Goal: Task Accomplishment & Management: Manage account settings

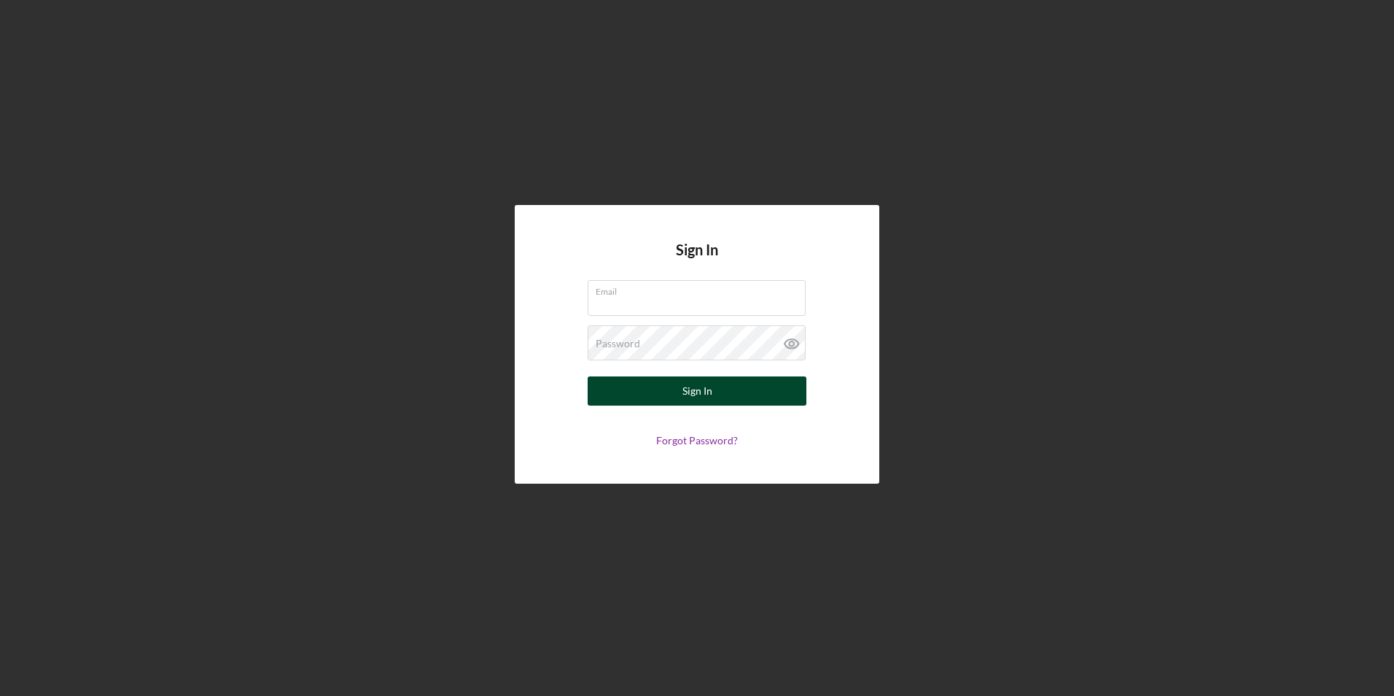
type input "[PERSON_NAME][EMAIL_ADDRESS][PERSON_NAME][DOMAIN_NAME]"
click at [672, 394] on button "Sign In" at bounding box center [697, 390] width 219 height 29
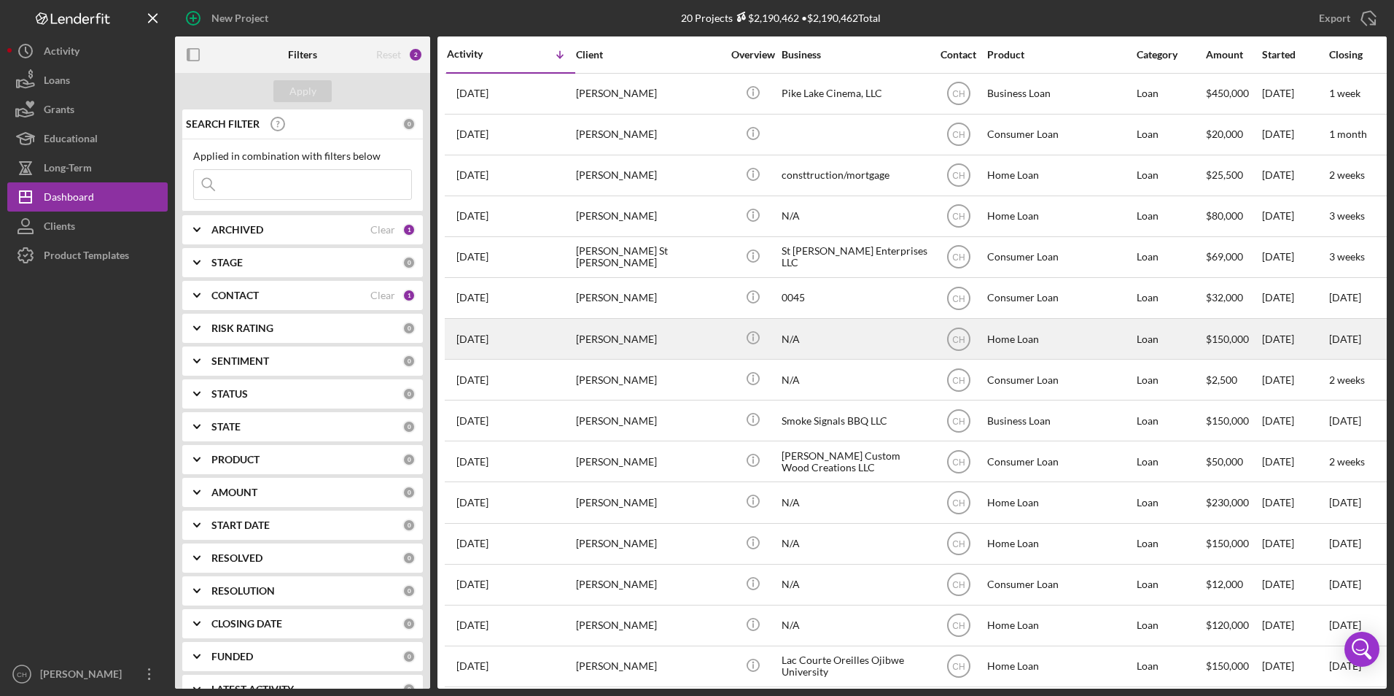
click at [624, 345] on div "[PERSON_NAME]" at bounding box center [649, 338] width 146 height 39
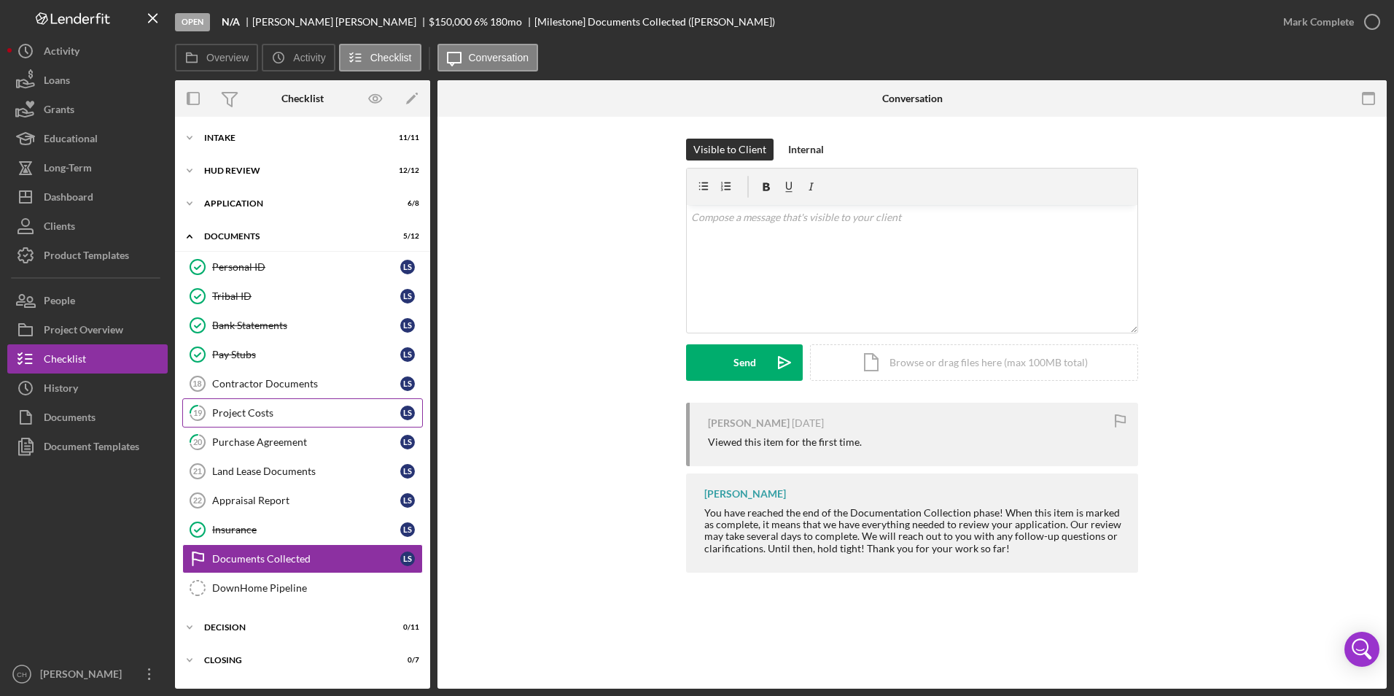
click at [272, 418] on div "Project Costs" at bounding box center [306, 413] width 188 height 12
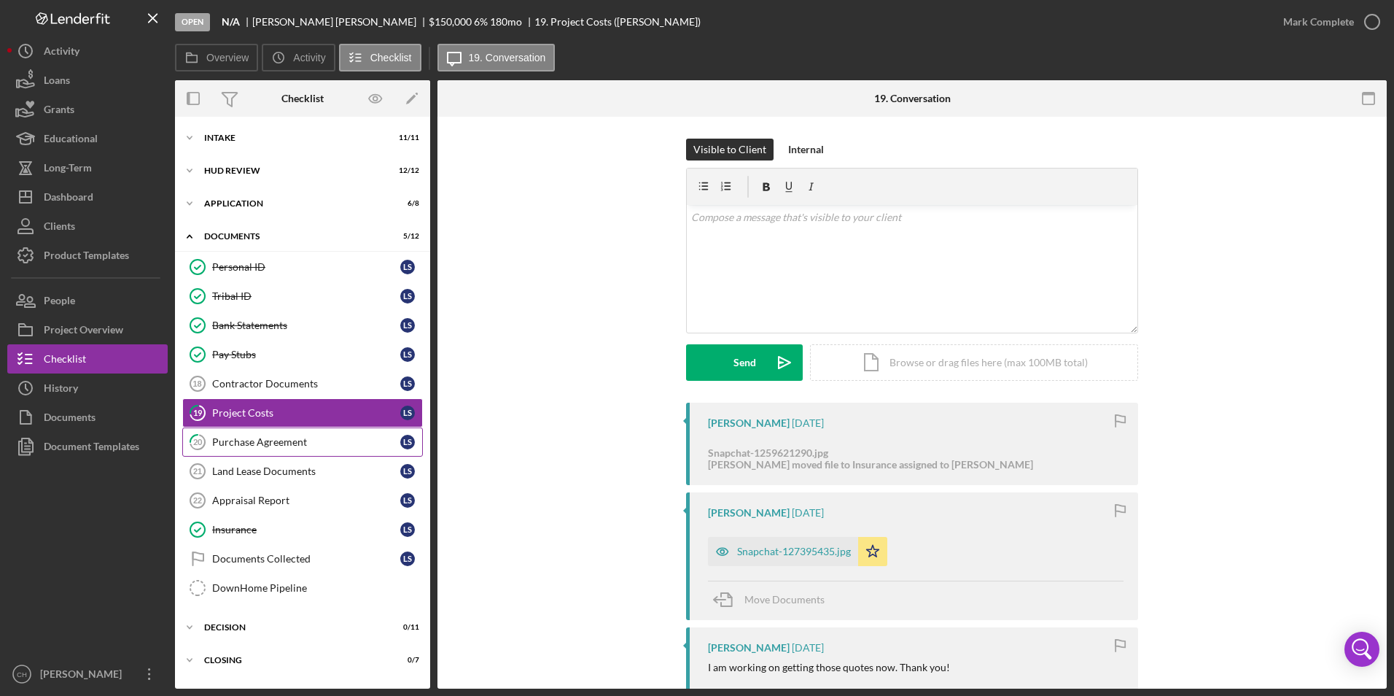
click at [239, 438] on div "Purchase Agreement" at bounding box center [306, 442] width 188 height 12
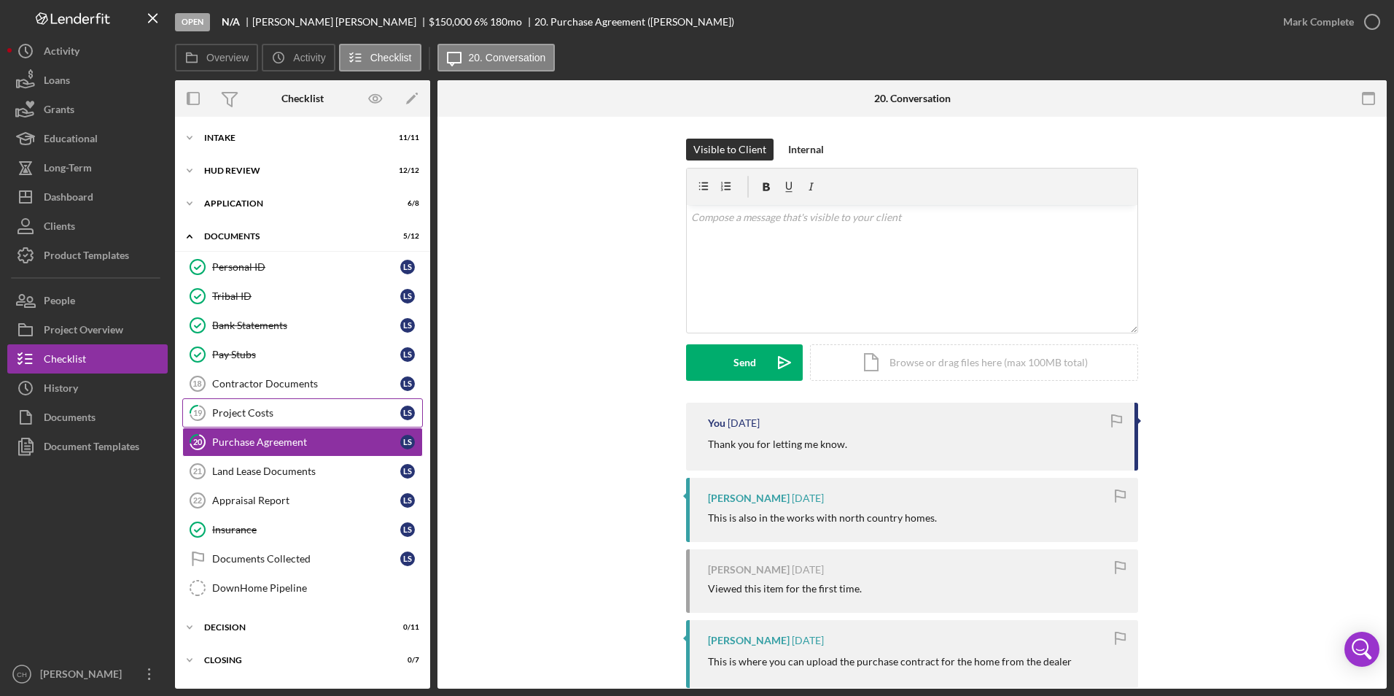
click at [252, 414] on div "Project Costs" at bounding box center [306, 413] width 188 height 12
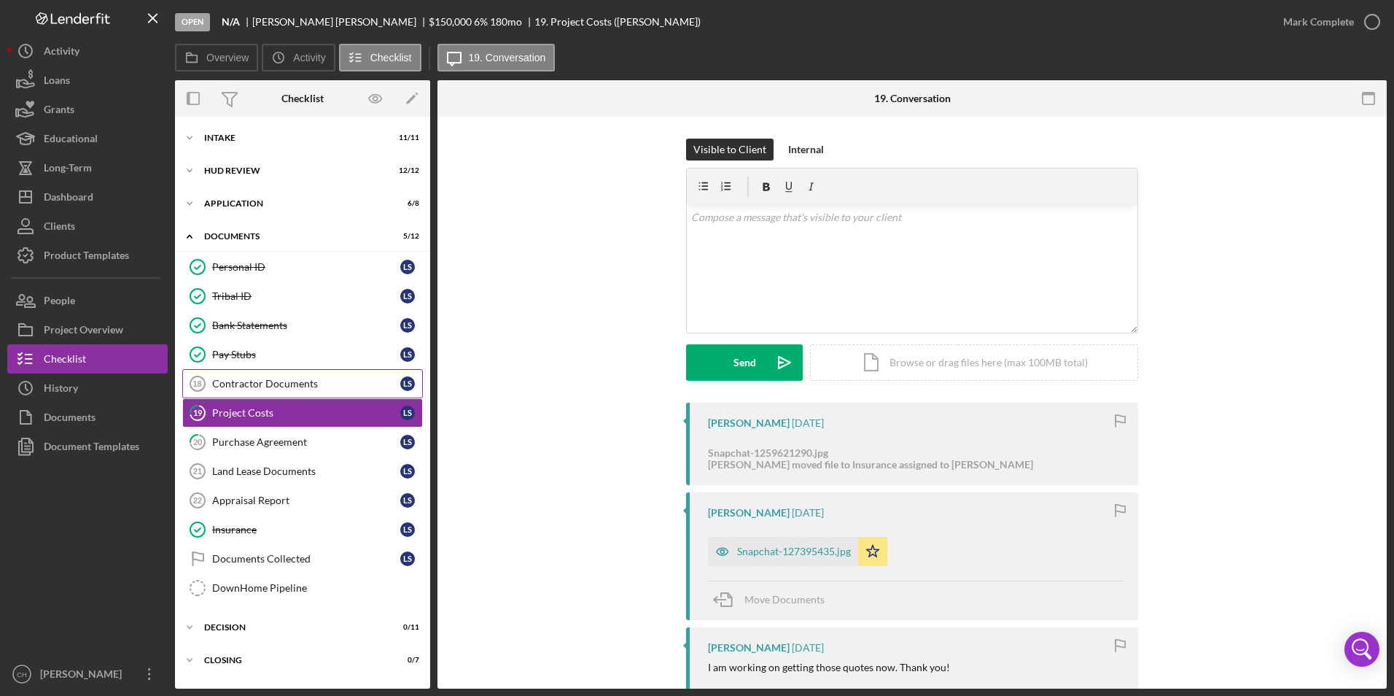
click at [265, 387] on div "Contractor Documents" at bounding box center [306, 384] width 188 height 12
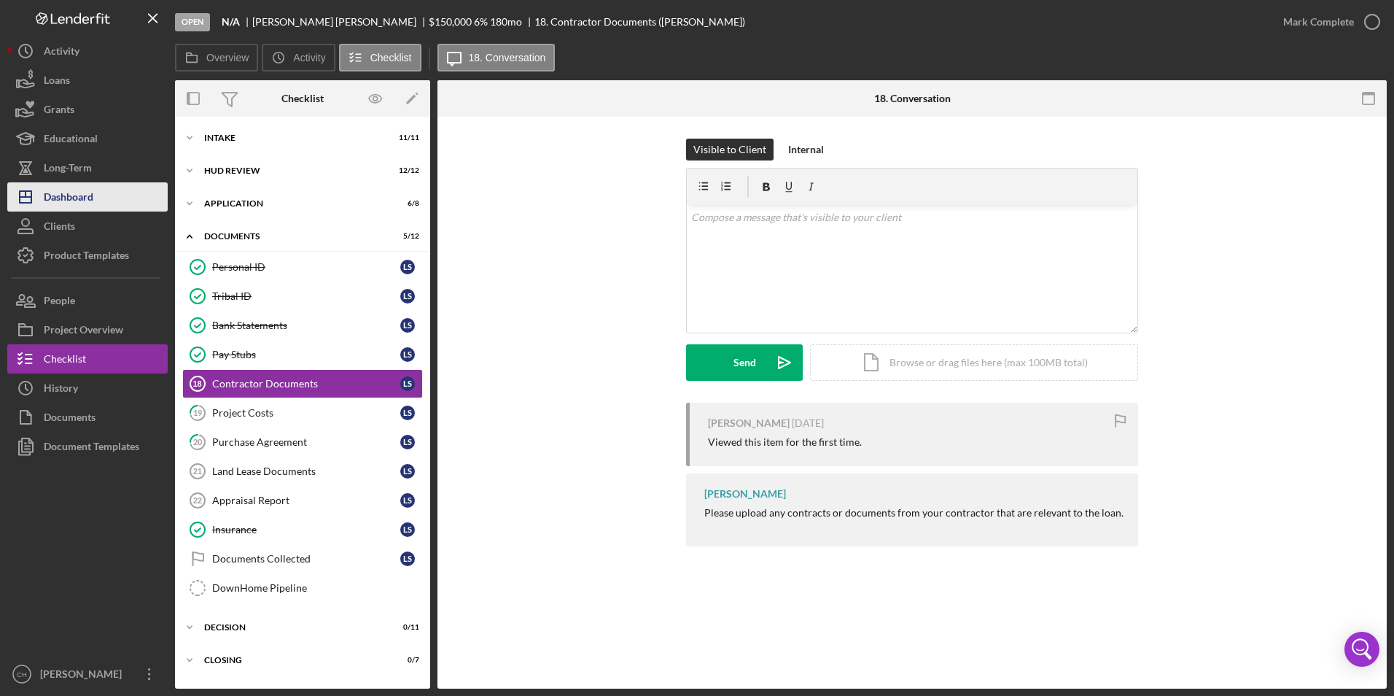
click at [83, 192] on div "Dashboard" at bounding box center [69, 198] width 50 height 33
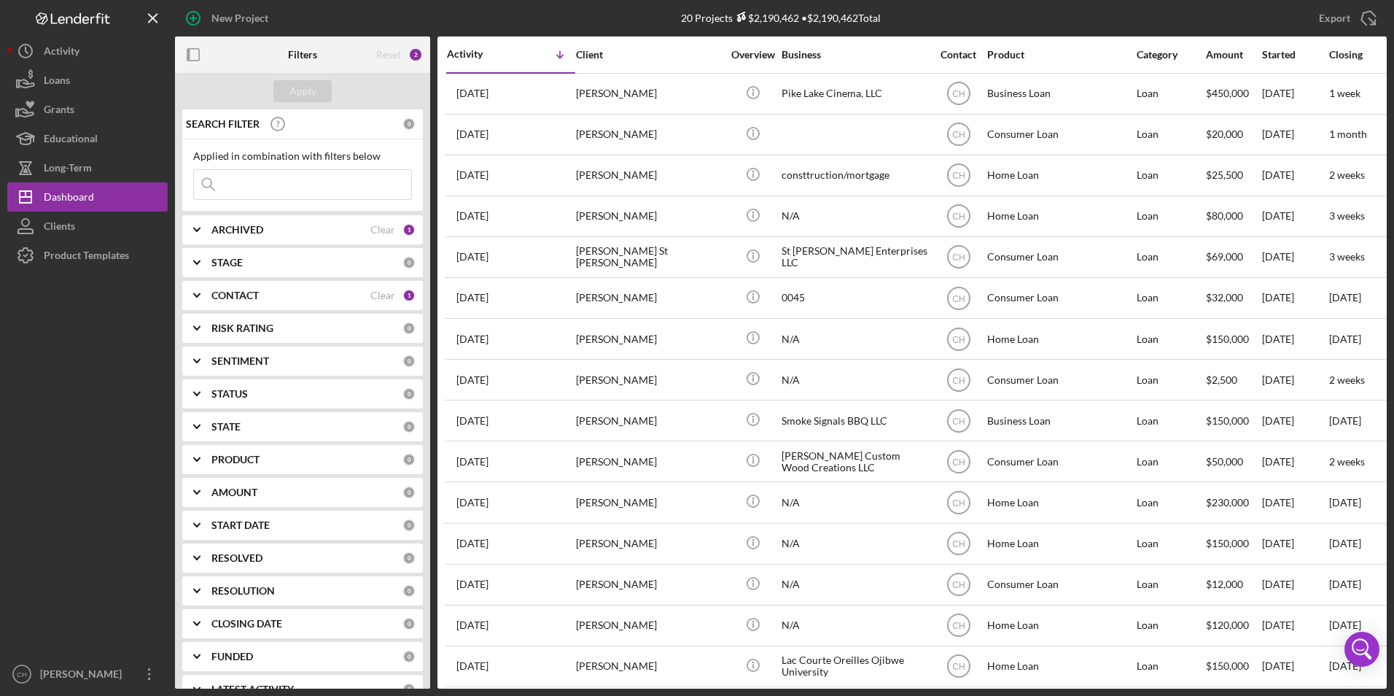
click at [235, 227] on b "ARCHIVED" at bounding box center [237, 230] width 52 height 12
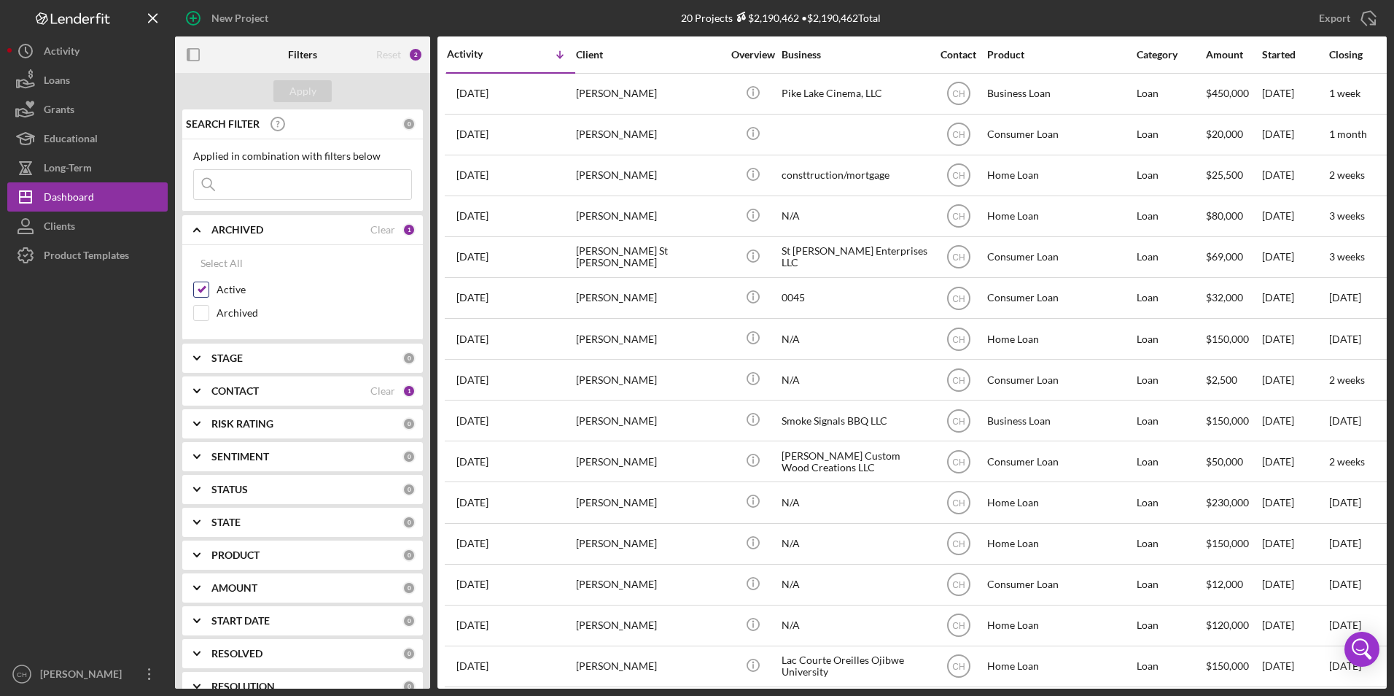
click at [205, 290] on input "Active" at bounding box center [201, 289] width 15 height 15
checkbox input "false"
click at [200, 304] on div "Active" at bounding box center [302, 292] width 219 height 23
click at [199, 309] on input "Archived" at bounding box center [201, 312] width 15 height 15
checkbox input "true"
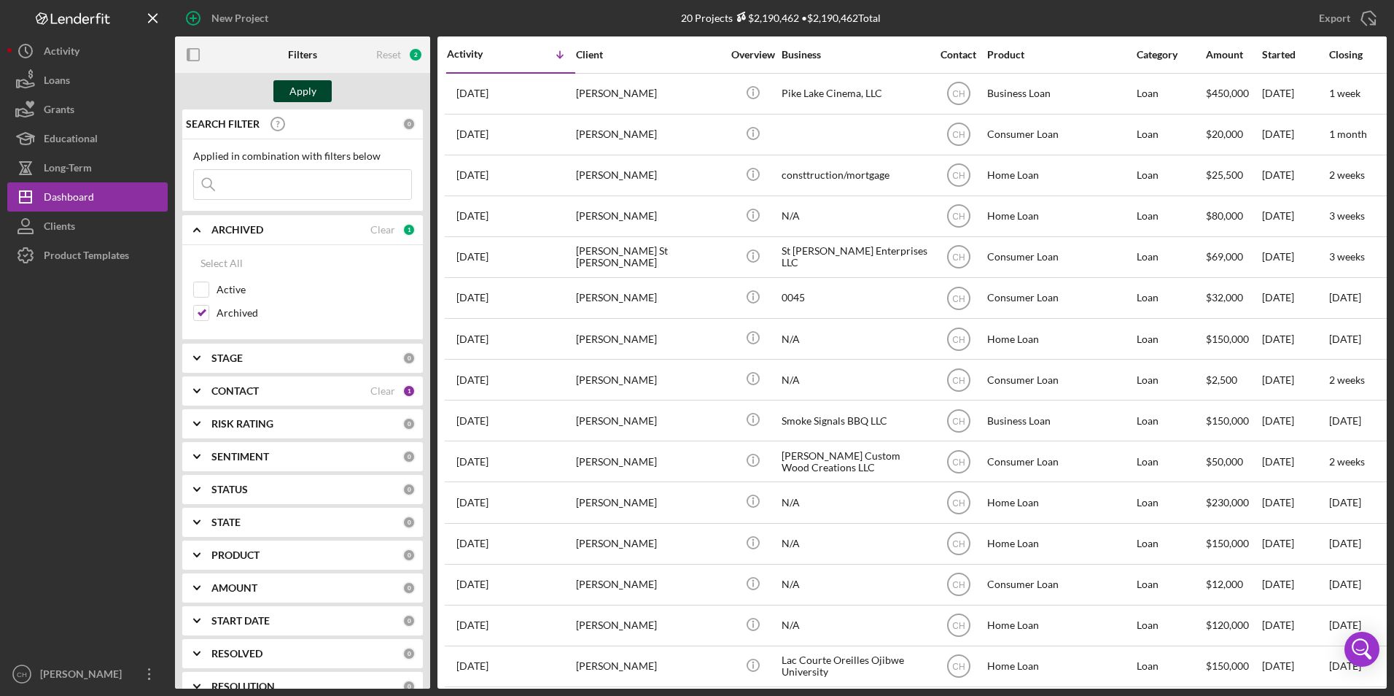
click at [292, 83] on div "Apply" at bounding box center [302, 91] width 27 height 22
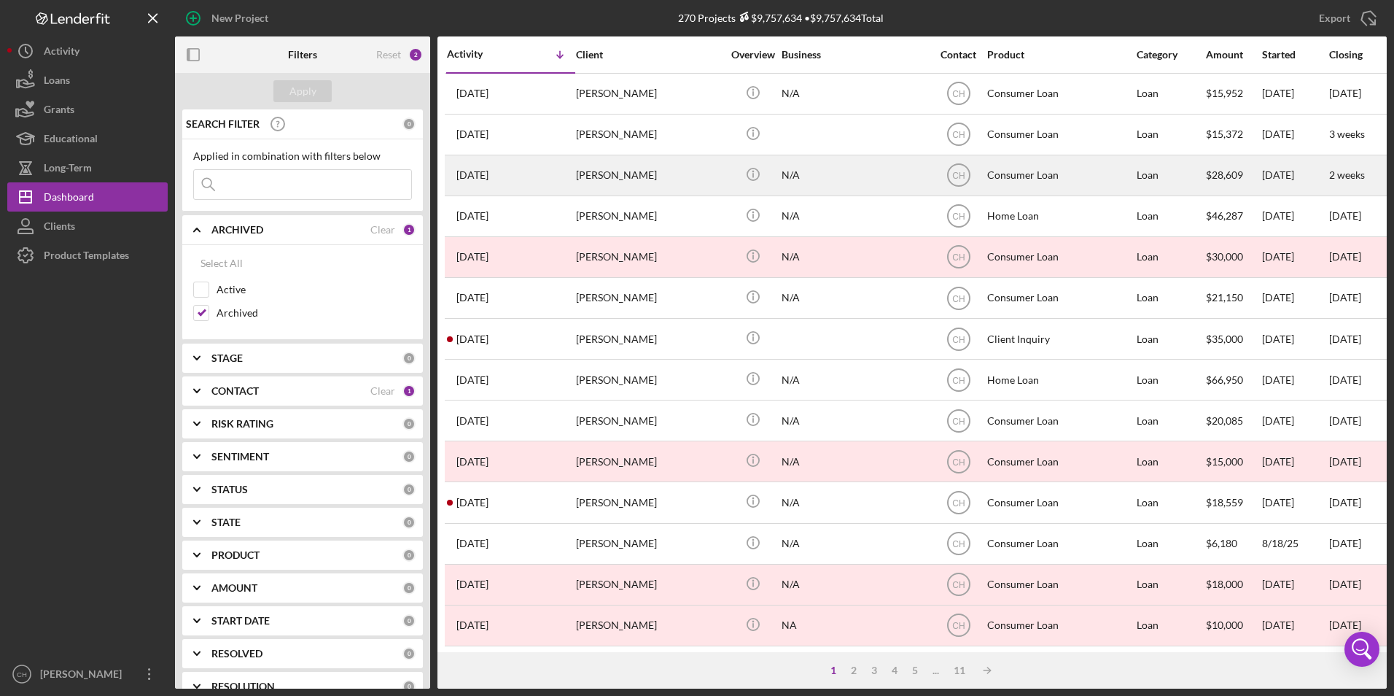
click at [623, 175] on div "[PERSON_NAME]" at bounding box center [649, 175] width 146 height 39
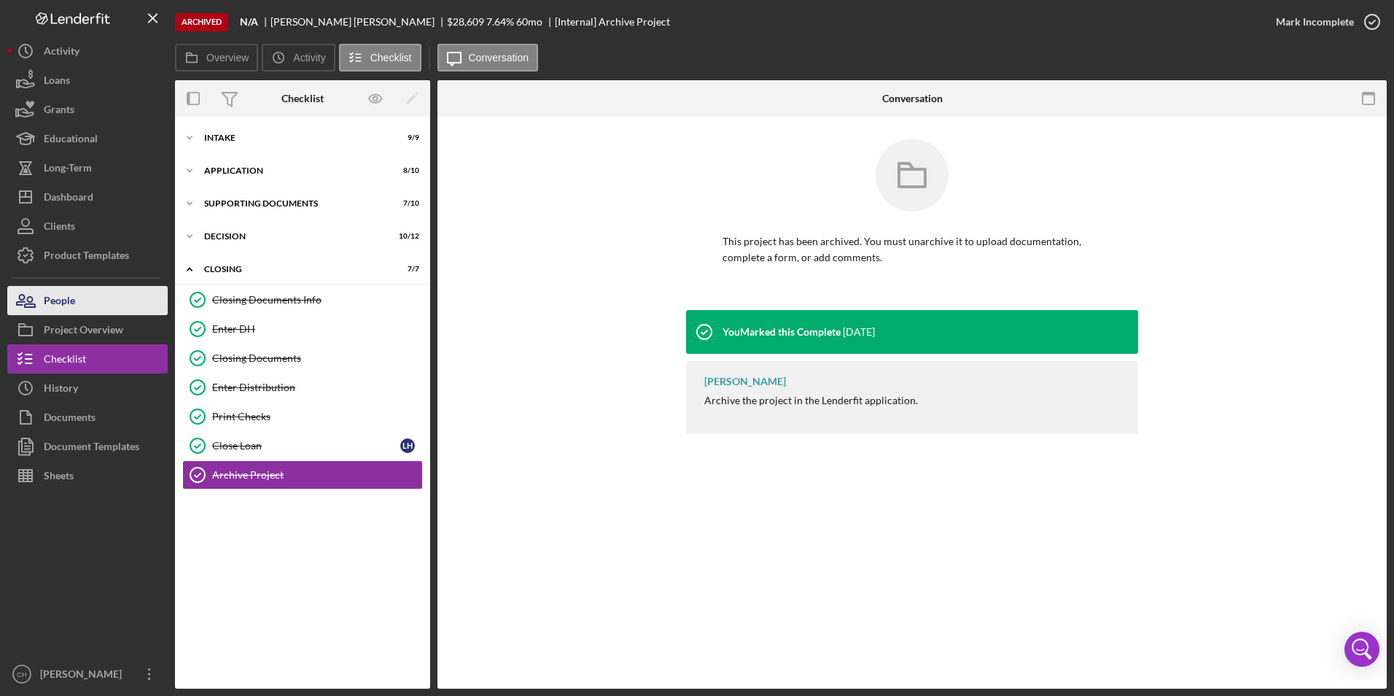
click at [100, 313] on button "People" at bounding box center [87, 300] width 160 height 29
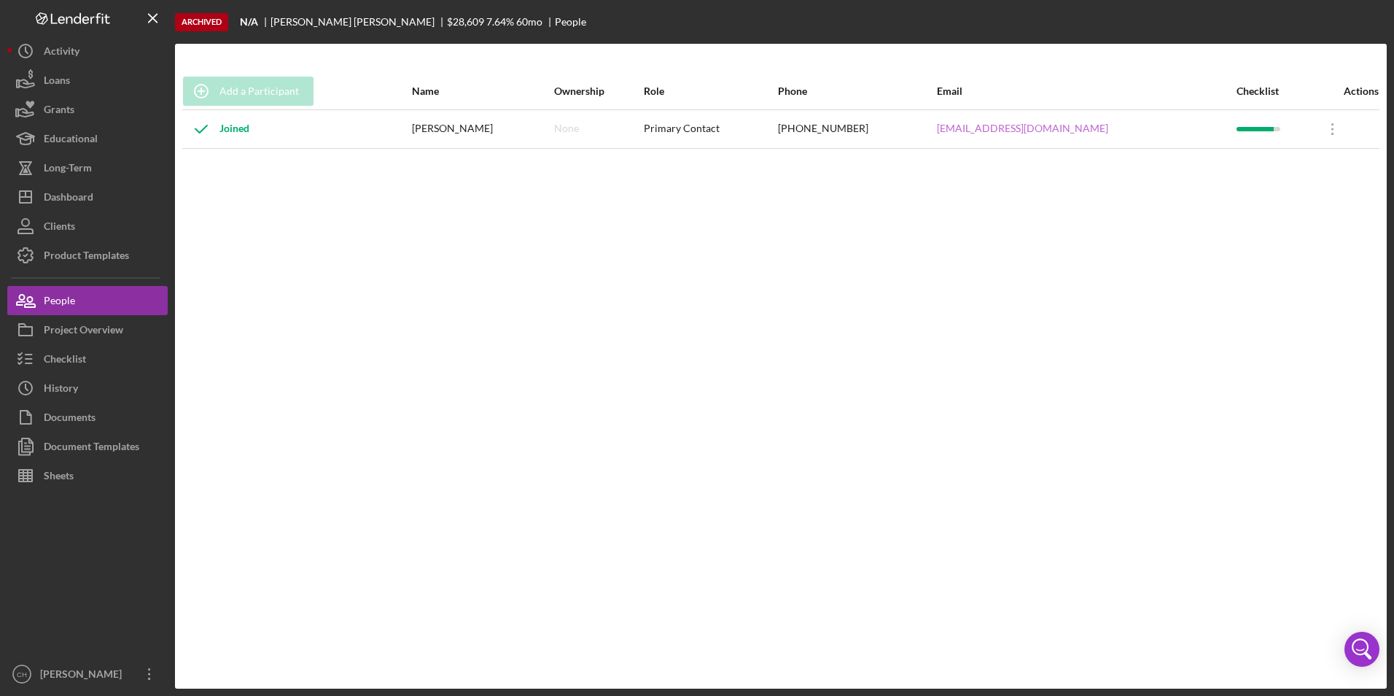
click at [1049, 131] on link "[EMAIL_ADDRESS][DOMAIN_NAME]" at bounding box center [1022, 128] width 171 height 12
click at [93, 196] on div "Dashboard" at bounding box center [69, 198] width 50 height 33
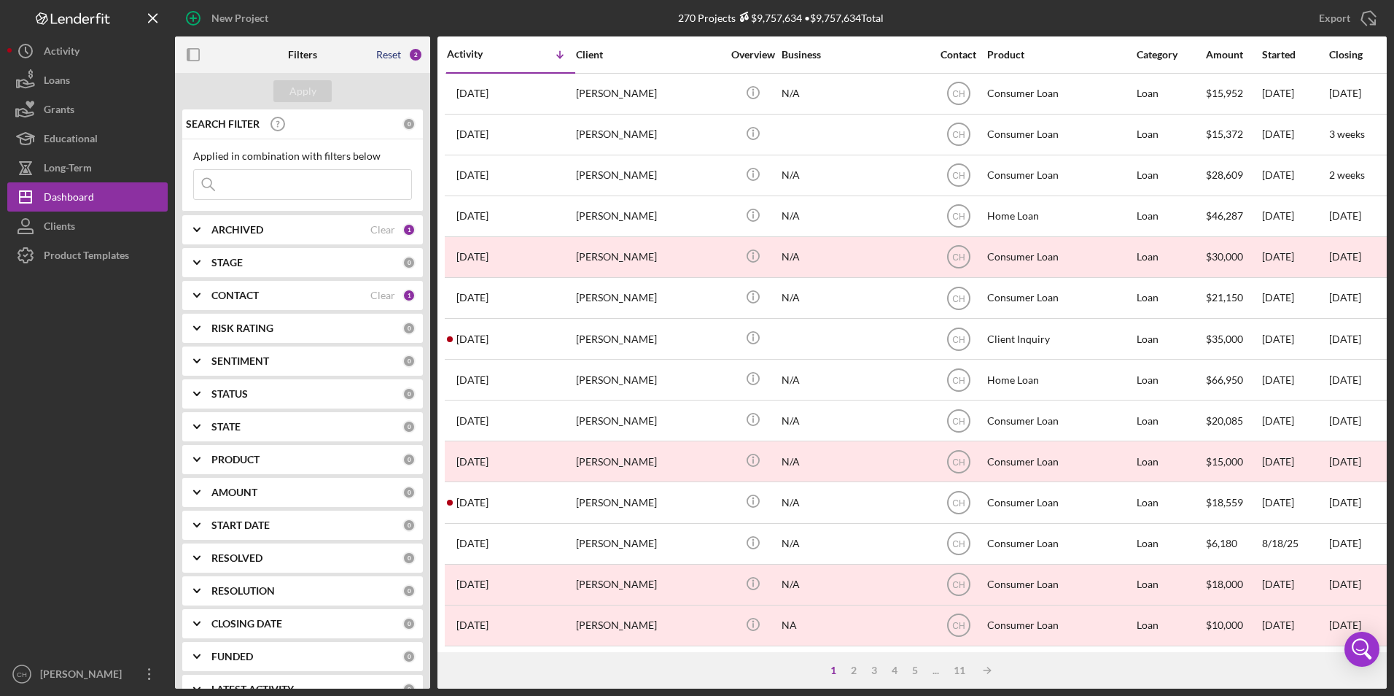
click at [384, 50] on div "Reset" at bounding box center [388, 55] width 25 height 12
click at [285, 91] on button "Apply" at bounding box center [302, 91] width 58 height 22
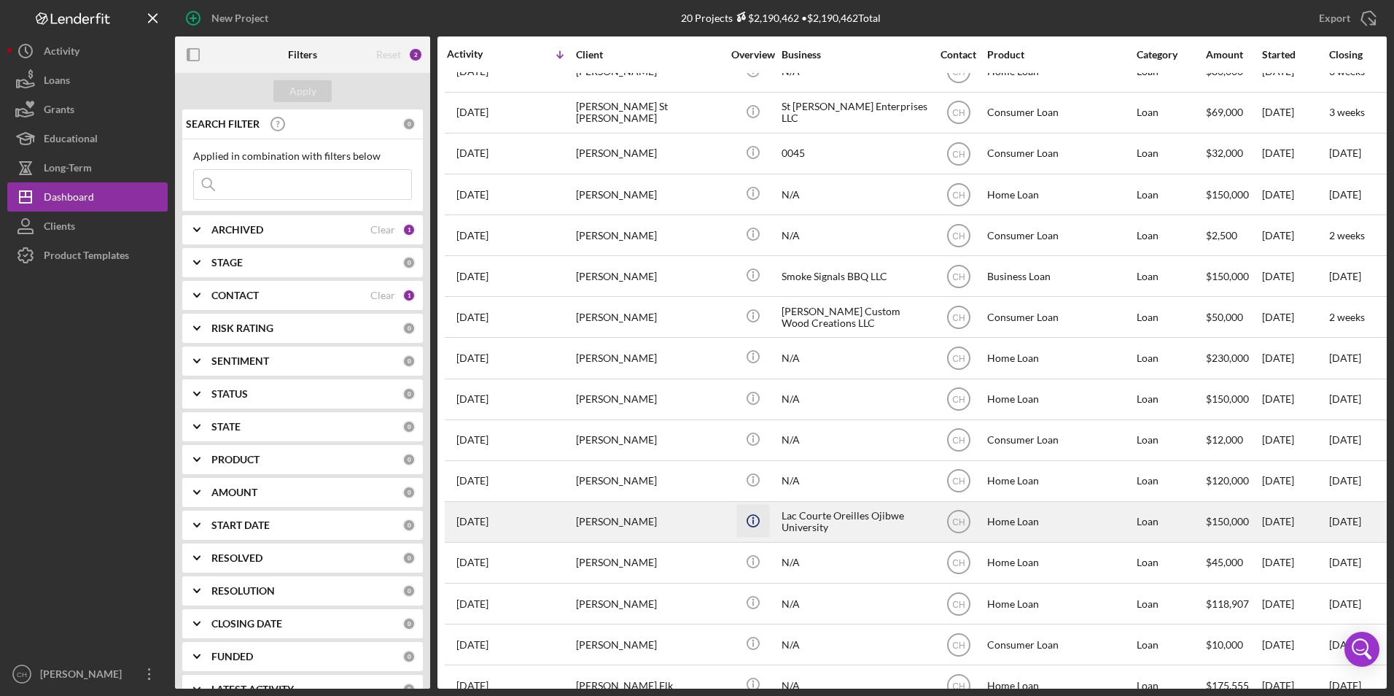
scroll to position [221, 0]
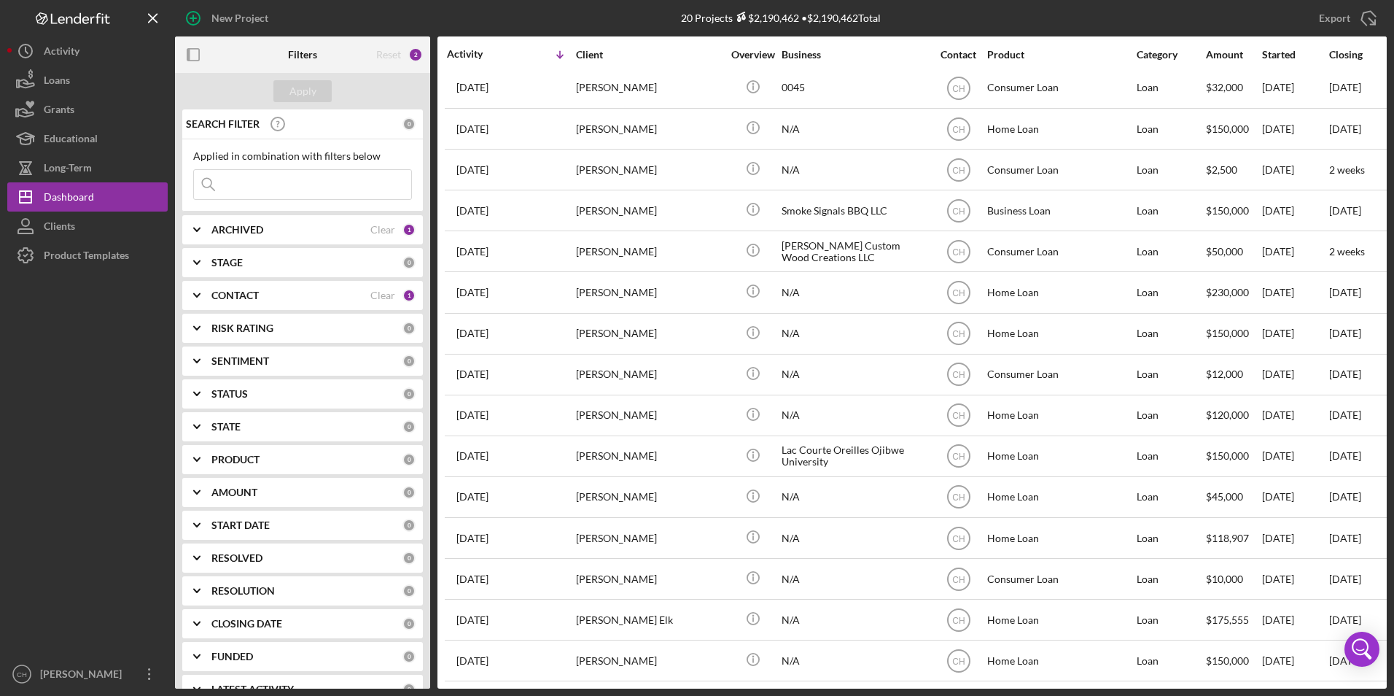
click at [217, 280] on div "SEARCH FILTER 0 Applied in combination with filters below Icon/Menu Close Icon/…" at bounding box center [302, 398] width 255 height 579
click at [211, 295] on icon "Icon/Expander" at bounding box center [197, 295] width 36 height 36
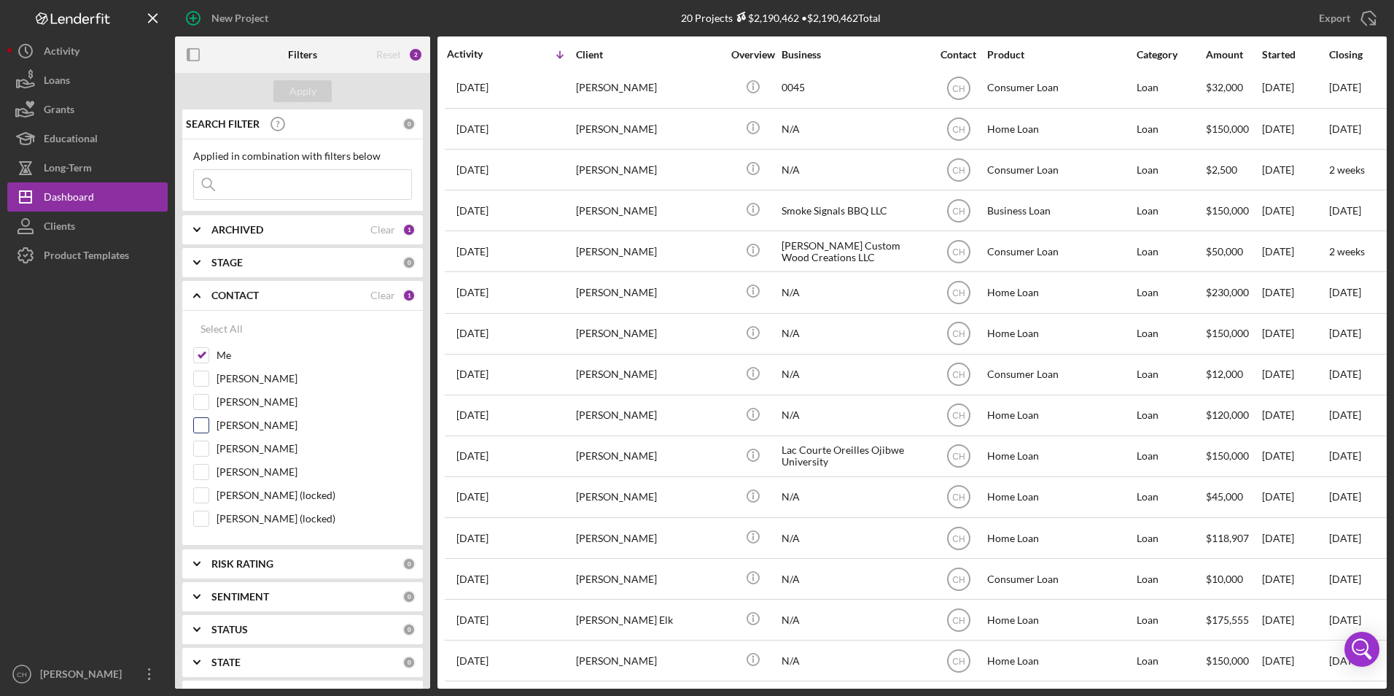
click at [204, 426] on input "[PERSON_NAME]" at bounding box center [201, 425] width 15 height 15
checkbox input "true"
click at [319, 95] on button "Apply" at bounding box center [302, 91] width 58 height 22
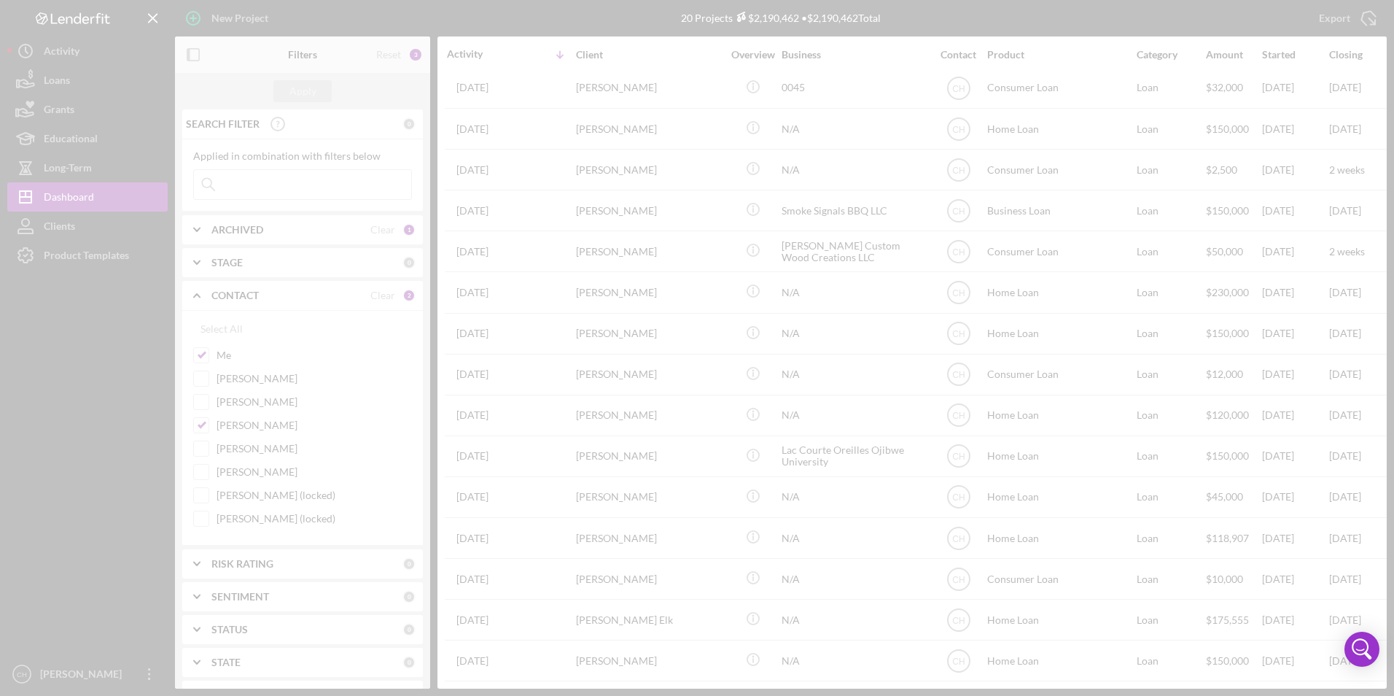
scroll to position [462, 0]
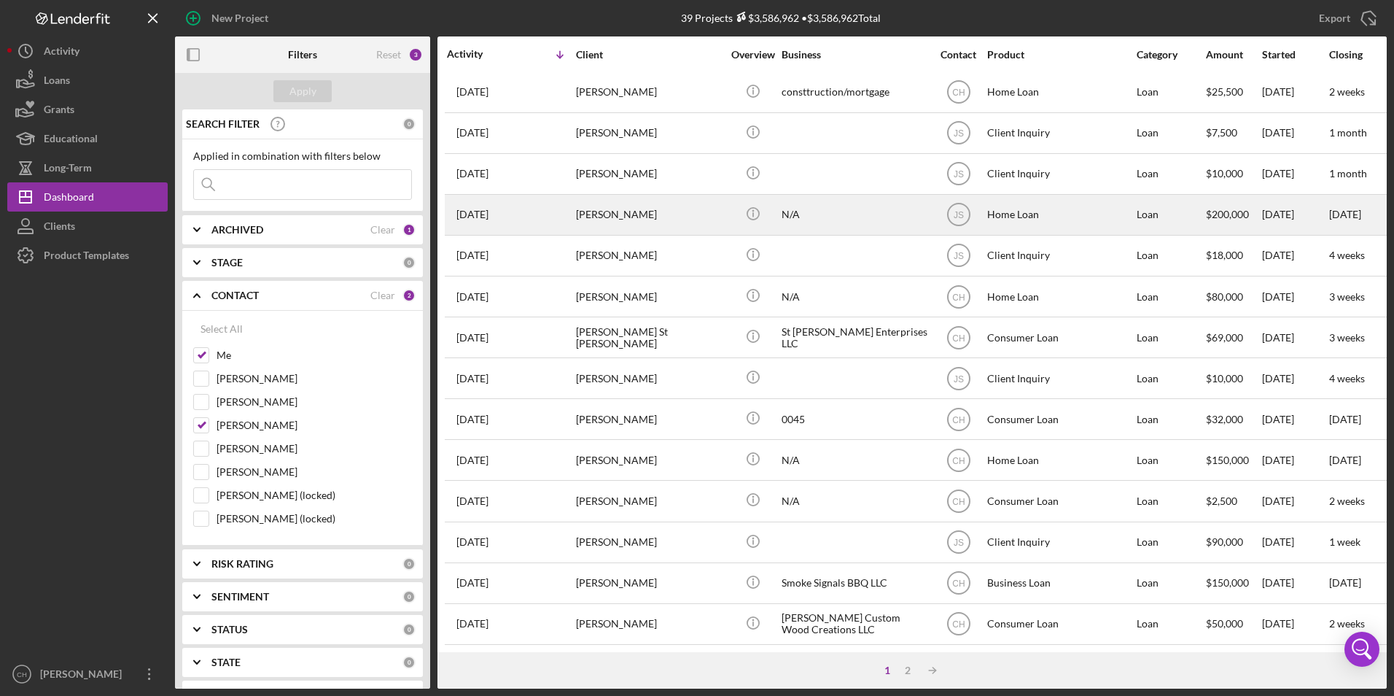
click at [600, 198] on div "[PERSON_NAME]" at bounding box center [649, 214] width 146 height 39
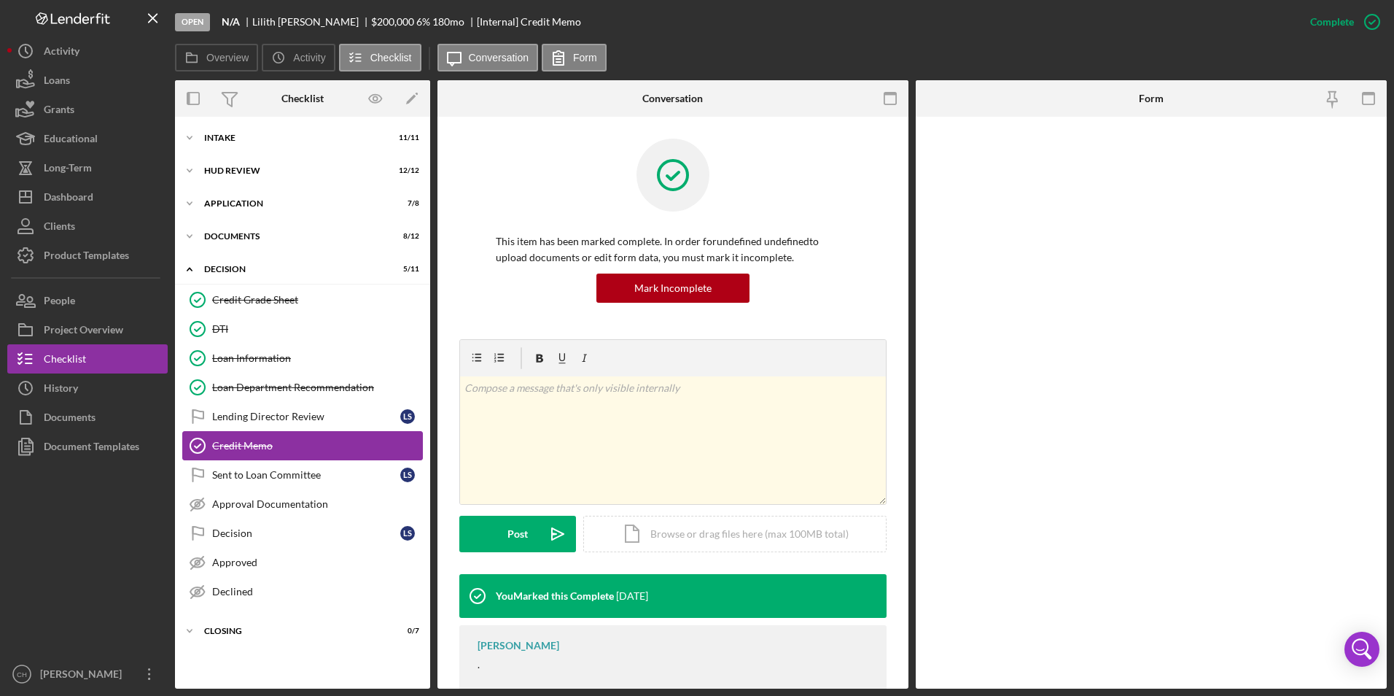
click at [233, 450] on div "Credit Memo" at bounding box center [317, 446] width 210 height 12
click at [124, 450] on div "Document Templates" at bounding box center [92, 448] width 96 height 33
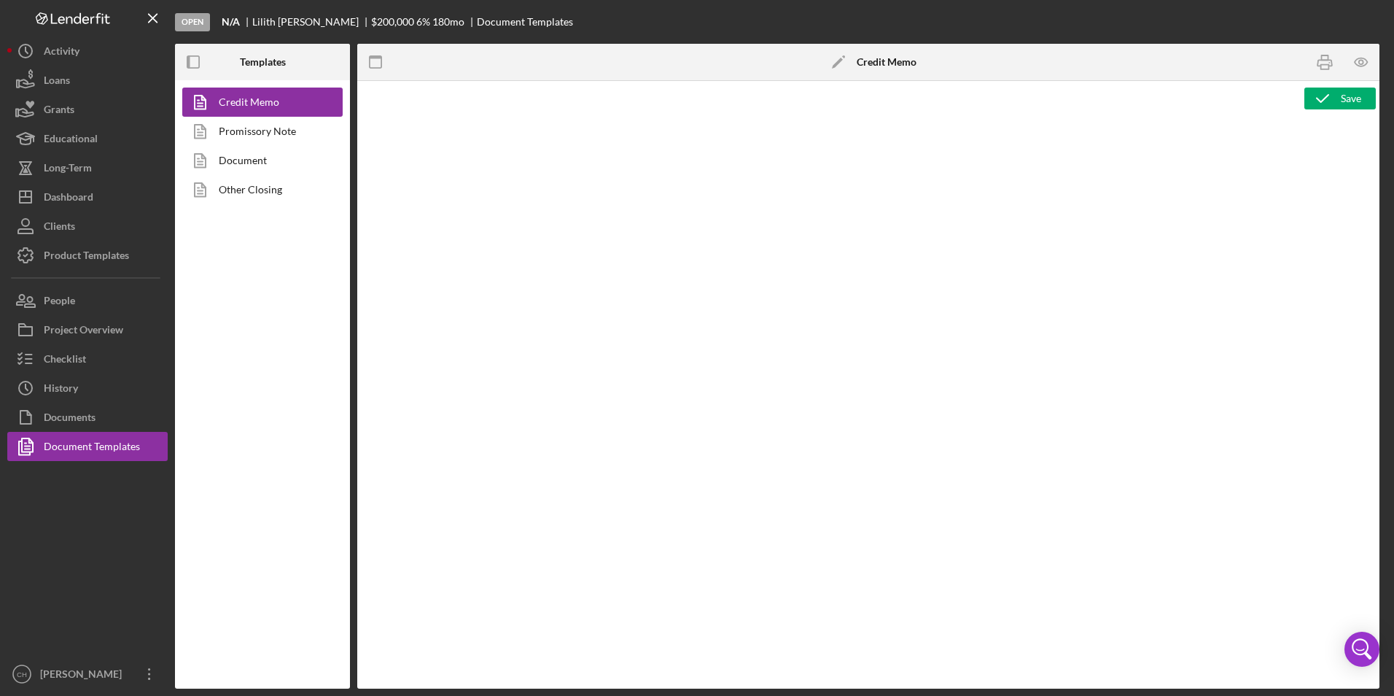
type textarea "<p style="text-align: center"><span style="font-size: 18pt"><strong>[US_STATE] …"
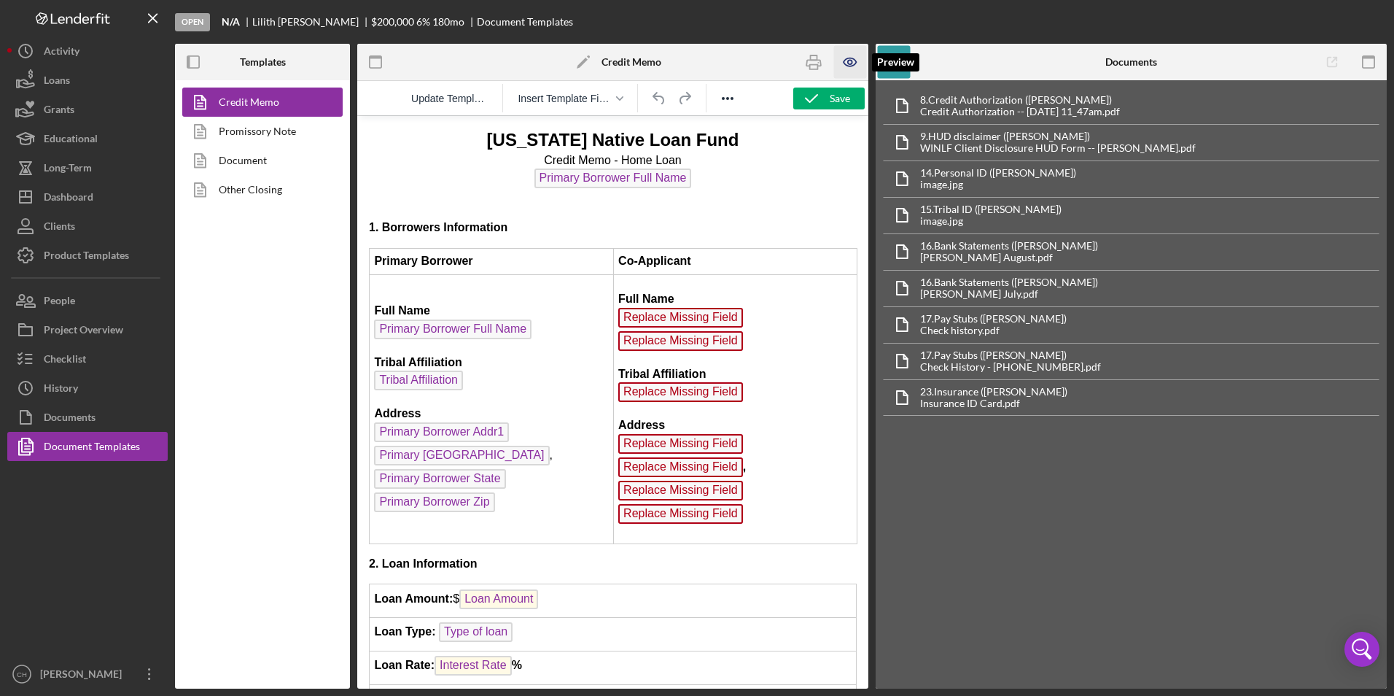
click at [849, 52] on icon "button" at bounding box center [850, 62] width 33 height 33
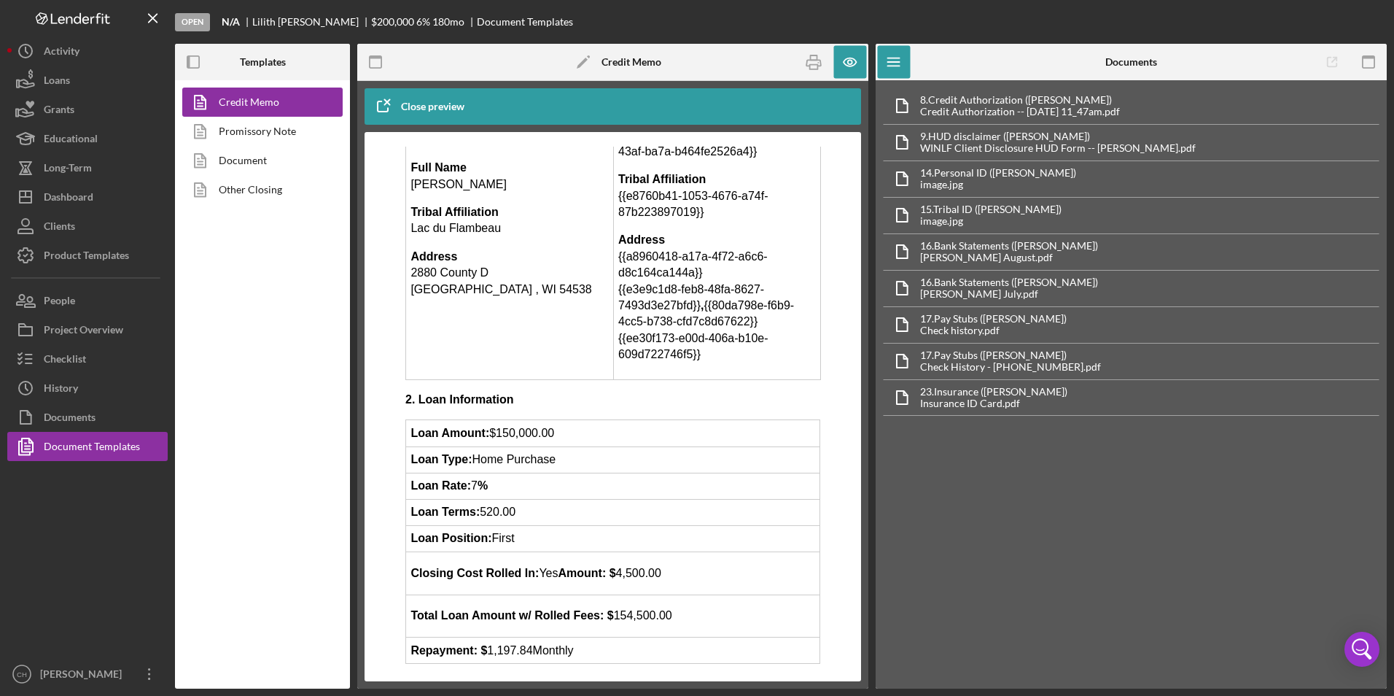
scroll to position [219, 0]
